Goal: Task Accomplishment & Management: Complete application form

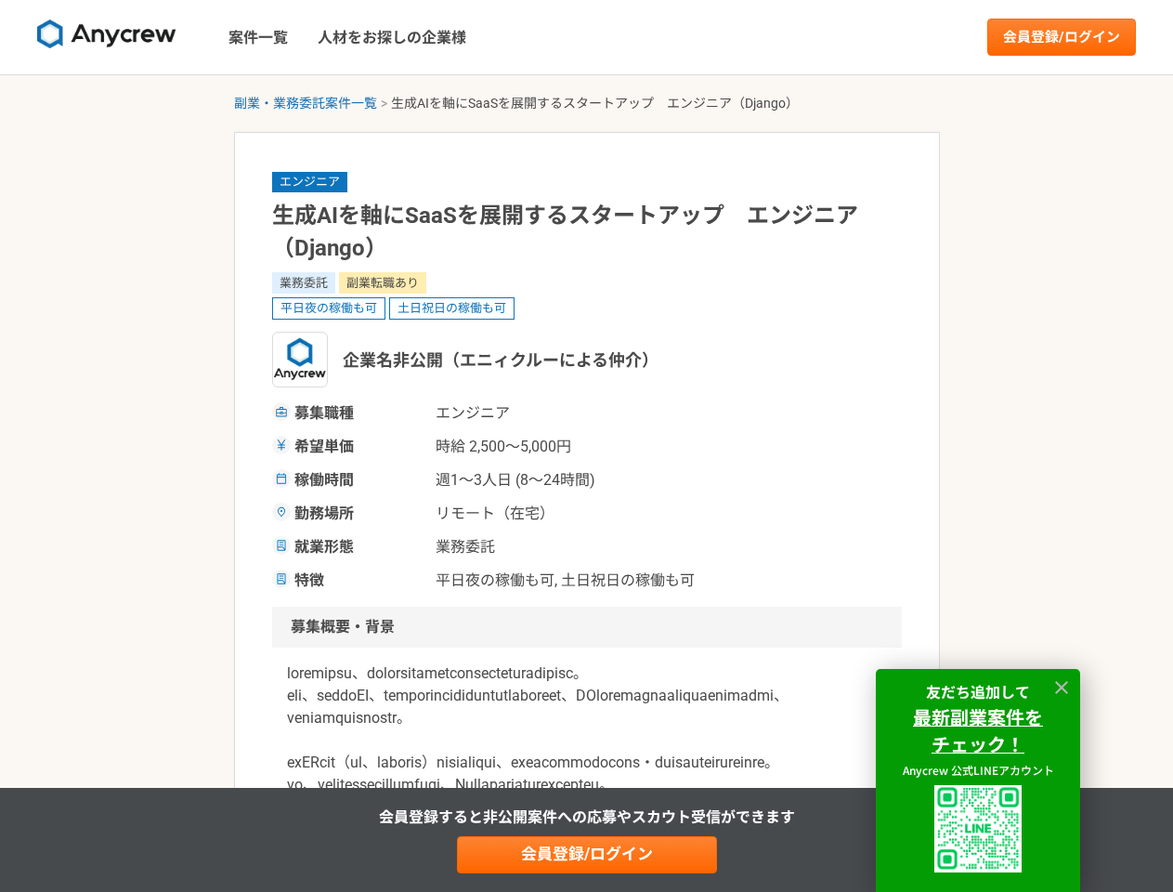
click at [586, 446] on span "時給 2,500〜5,000円" at bounding box center [529, 447] width 186 height 22
click at [107, 37] on img at bounding box center [106, 35] width 139 height 30
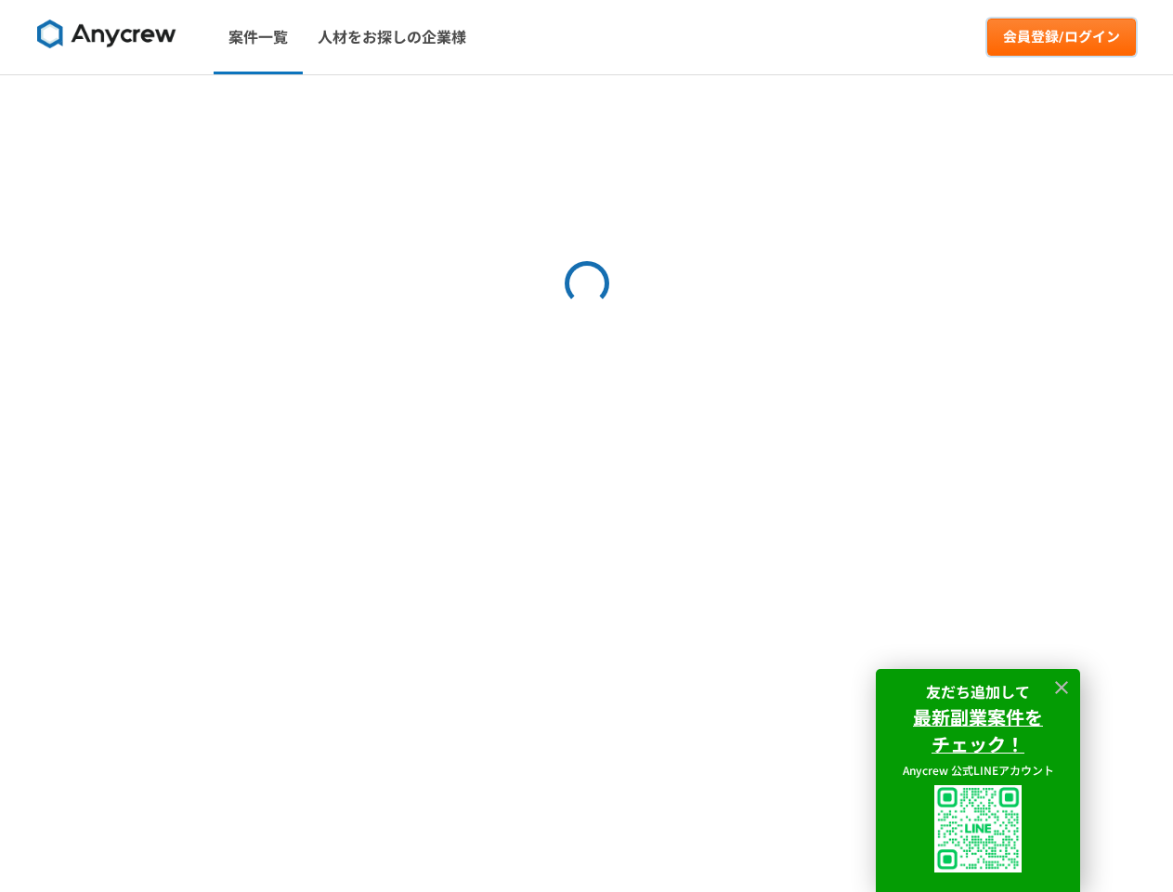
click at [1062, 37] on link "会員登録/ログイン" at bounding box center [1061, 37] width 149 height 37
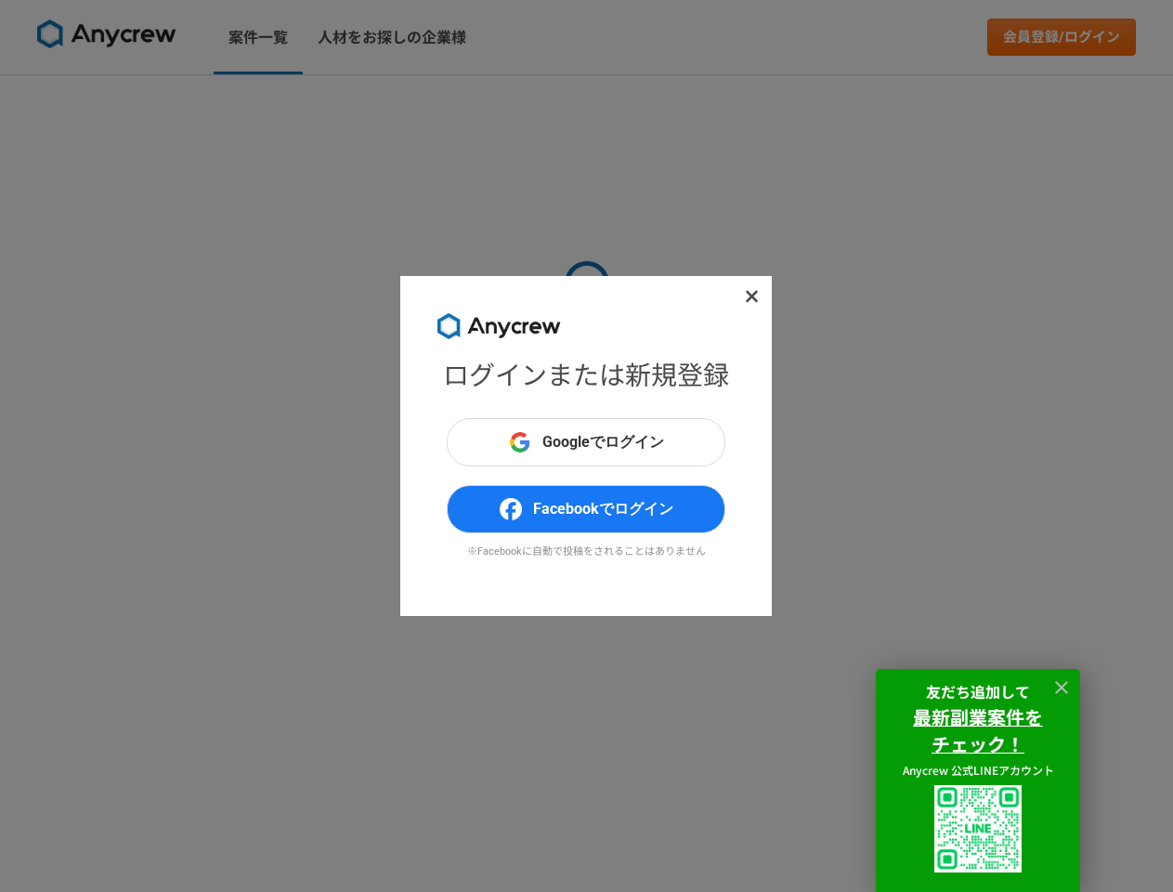
click at [306, 103] on div "ログインまたは新規登録 Googleでログイン Facebookでログイン ※Facebookに自動で投稿をされることはありません" at bounding box center [586, 446] width 1173 height 892
click at [587, 855] on div "ログインまたは新規登録 Googleでログイン Facebookでログイン ※Facebookに自動で投稿をされることはありません" at bounding box center [586, 446] width 1173 height 892
click at [978, 829] on img at bounding box center [977, 828] width 87 height 87
click at [1062, 687] on icon at bounding box center [1061, 687] width 13 height 13
